Goal: Navigation & Orientation: Understand site structure

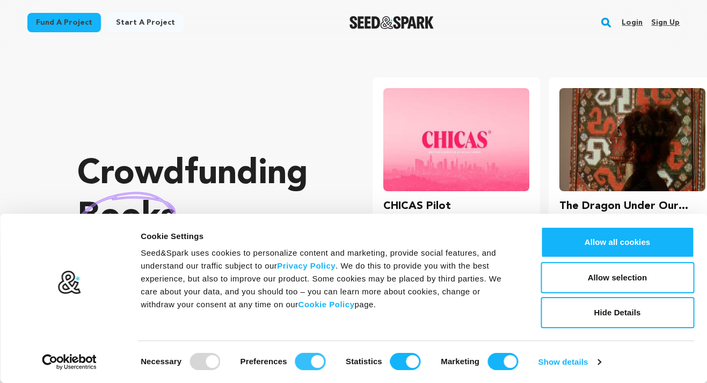
scroll to position [0, 185]
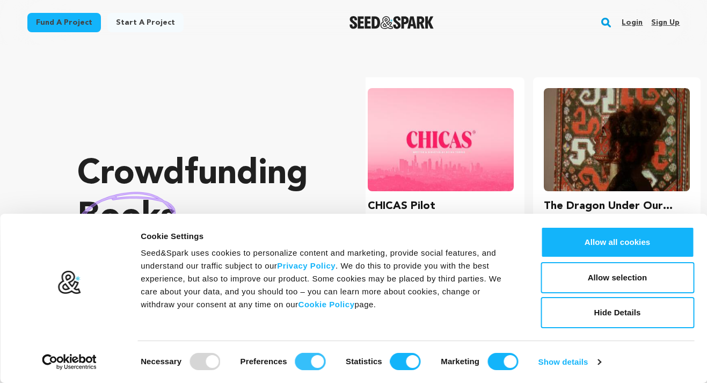
click at [304, 361] on input "Preferences" at bounding box center [310, 361] width 31 height 17
checkbox input "false"
click at [398, 362] on input "Statistics" at bounding box center [405, 361] width 31 height 17
checkbox input "false"
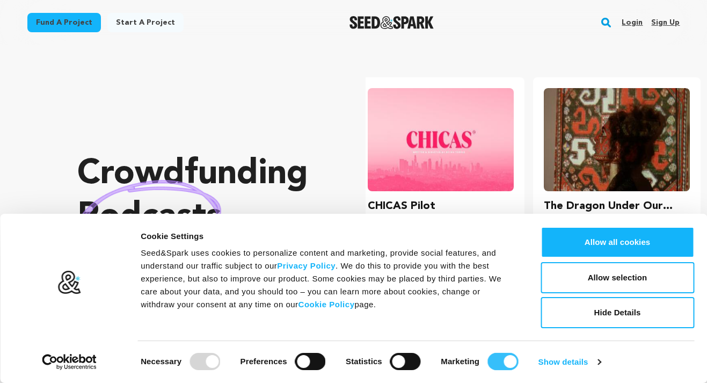
click at [491, 358] on input "Marketing" at bounding box center [502, 361] width 31 height 17
checkbox input "false"
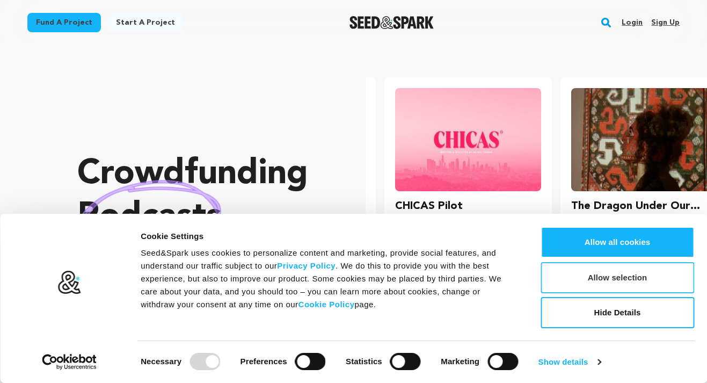
click at [576, 279] on button "Allow selection" at bounding box center [616, 277] width 153 height 31
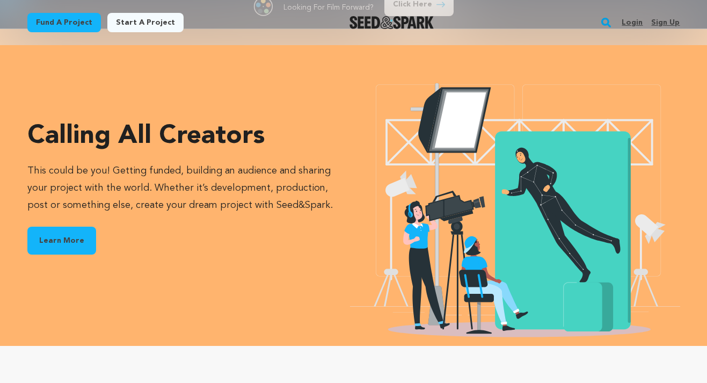
scroll to position [0, 0]
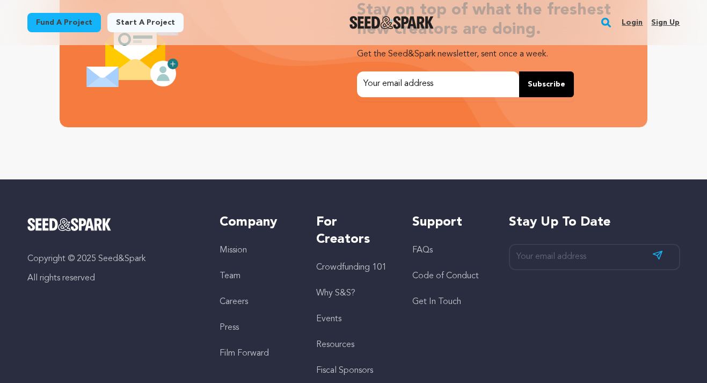
click at [226, 299] on link "Careers" at bounding box center [233, 301] width 28 height 9
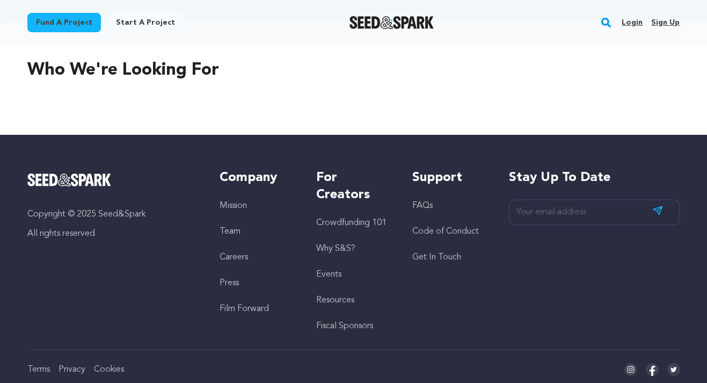
scroll to position [496, 0]
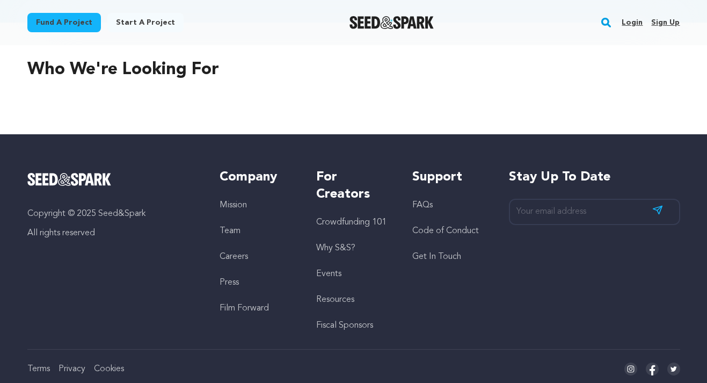
click at [226, 229] on link "Team" at bounding box center [229, 230] width 21 height 9
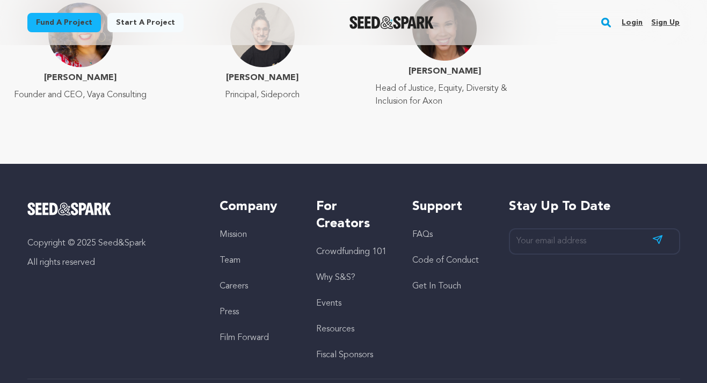
scroll to position [1843, 0]
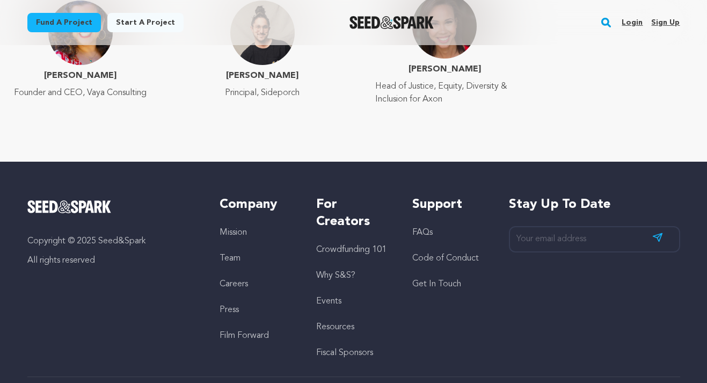
click at [329, 245] on link "Crowdfunding 101" at bounding box center [351, 249] width 70 height 9
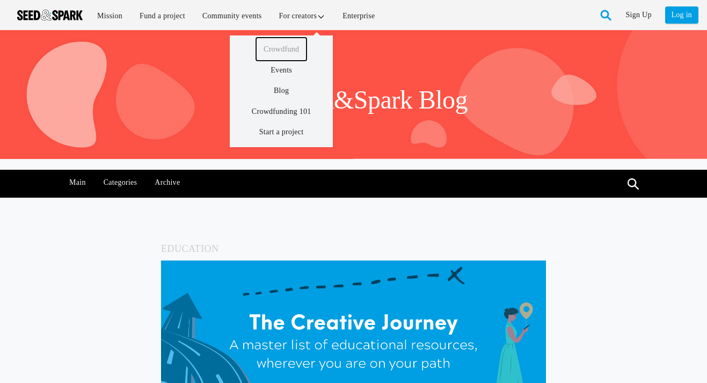
click at [283, 46] on link "Crowdfund" at bounding box center [281, 49] width 50 height 23
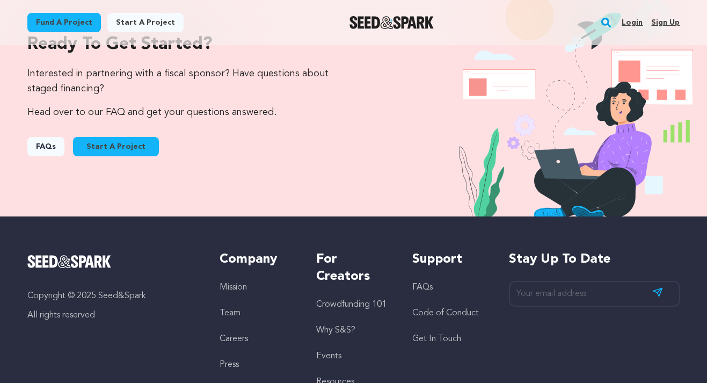
scroll to position [1145, 0]
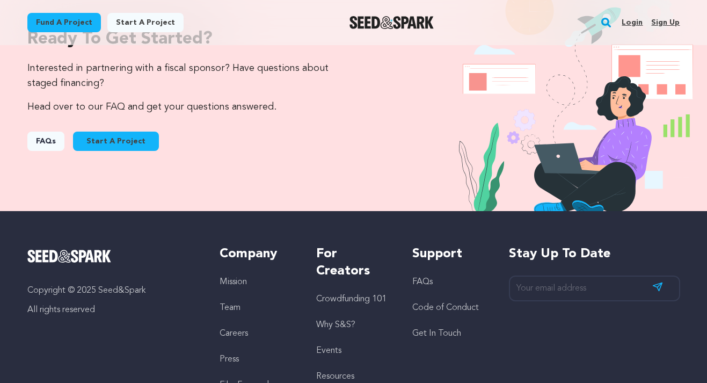
click at [342, 320] on link "Why S&S?" at bounding box center [335, 324] width 39 height 9
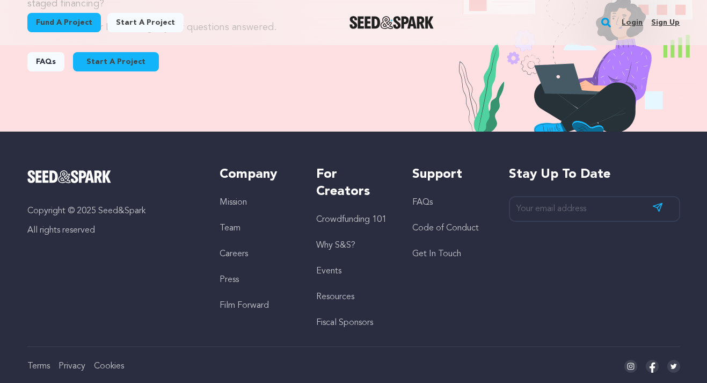
scroll to position [1248, 0]
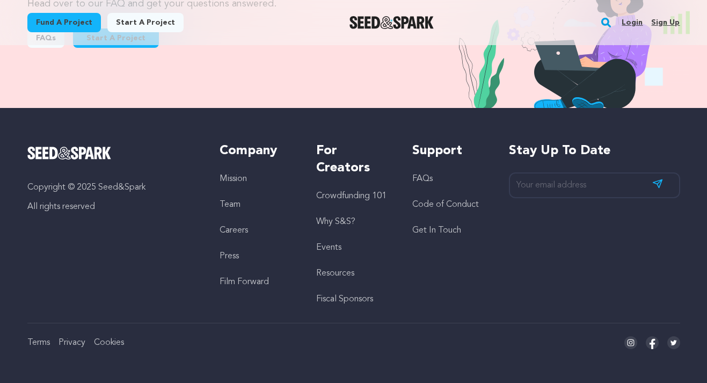
click at [334, 248] on link "Events" at bounding box center [328, 247] width 25 height 9
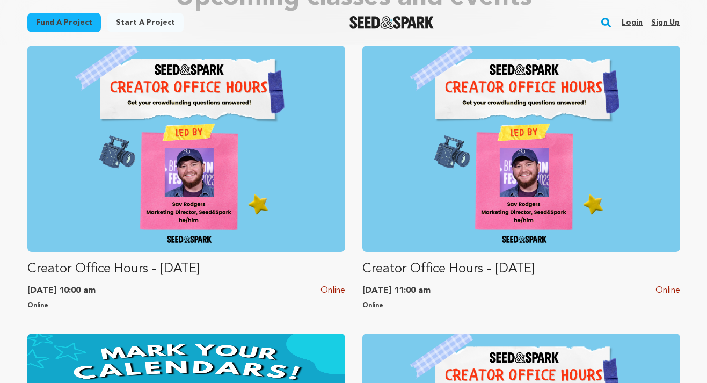
scroll to position [359, 0]
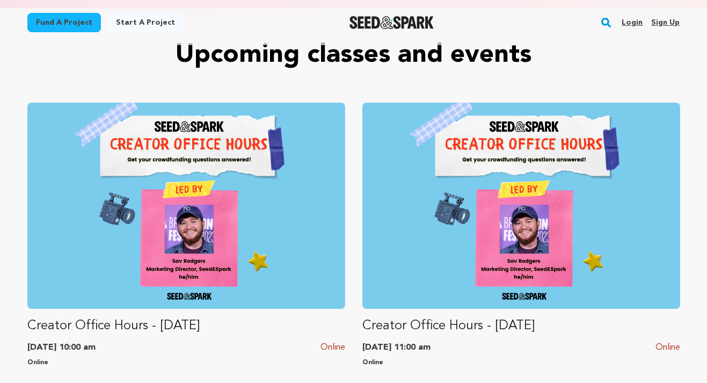
click at [209, 225] on img at bounding box center [186, 205] width 318 height 206
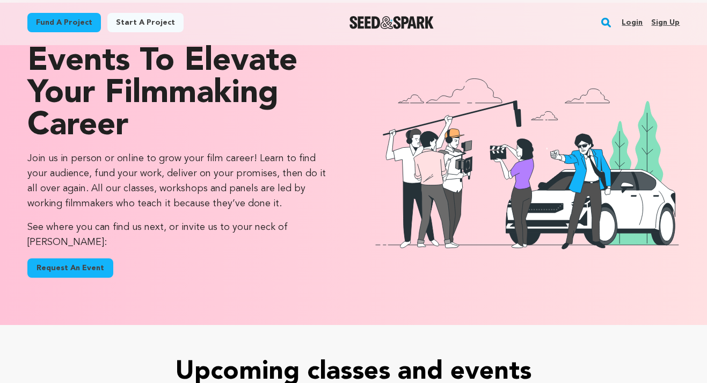
scroll to position [0, 0]
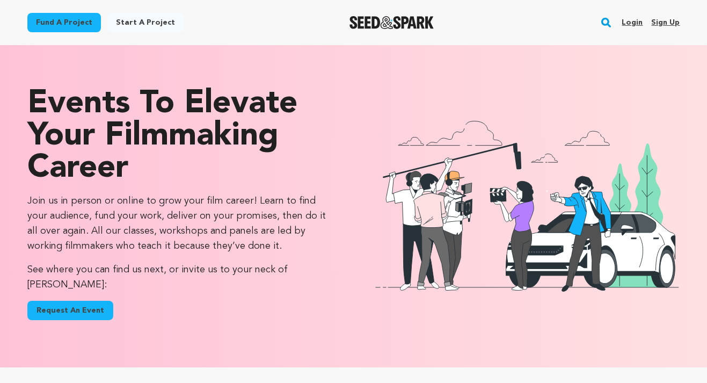
click at [406, 17] on img "Seed&Spark Homepage" at bounding box center [391, 22] width 84 height 13
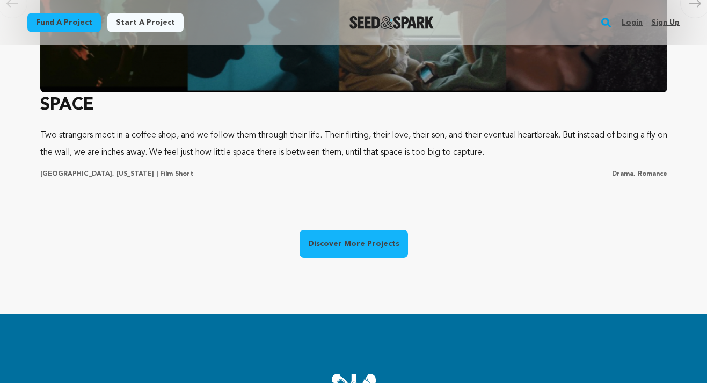
scroll to position [0, 185]
